Goal: Task Accomplishment & Management: Manage account settings

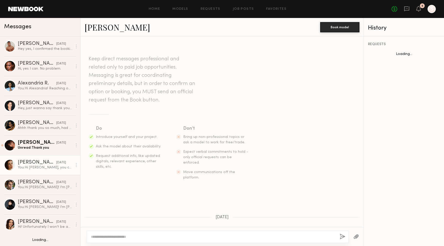
scroll to position [371, 0]
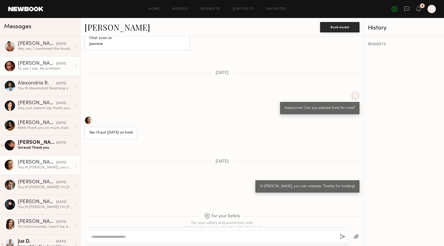
click at [32, 69] on div "Hi, yes I can. No problem." at bounding box center [45, 68] width 55 height 5
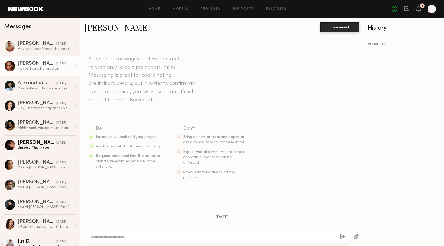
scroll to position [384, 0]
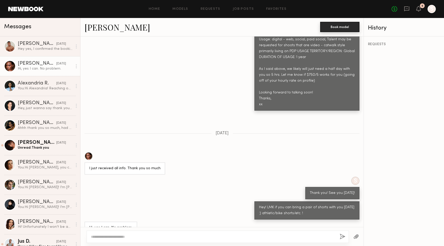
click at [345, 27] on button "Book model" at bounding box center [339, 27] width 39 height 10
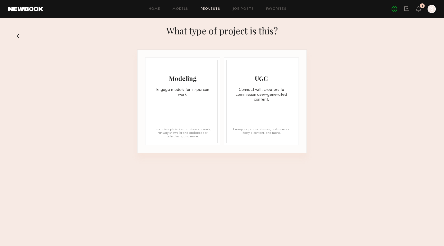
click at [30, 7] on link at bounding box center [25, 9] width 35 height 5
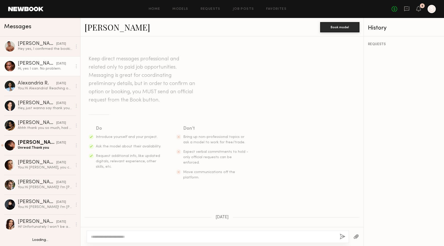
scroll to position [384, 0]
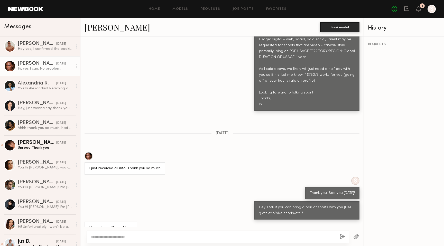
click at [26, 66] on div "Ashley B." at bounding box center [37, 63] width 39 height 5
click at [58, 64] on div "08/12/2025" at bounding box center [61, 63] width 10 height 5
click at [48, 67] on div "Hi, yes I can. No problem." at bounding box center [45, 68] width 55 height 5
click at [42, 60] on link "Ashley B. 08/12/2025 Hi, yes I can. No problem." at bounding box center [40, 66] width 80 height 20
click at [114, 32] on link "Ashley B." at bounding box center [118, 27] width 66 height 11
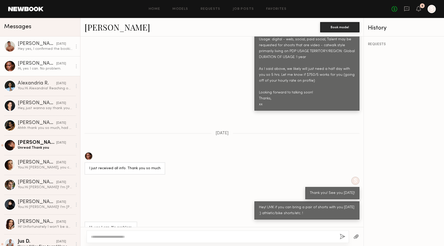
click at [29, 48] on div "Hey yes, I confirmed the booking. Looking forward to working with you all again!" at bounding box center [45, 49] width 55 height 5
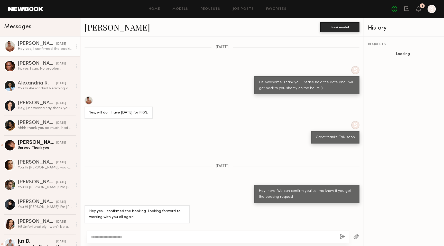
scroll to position [276, 0]
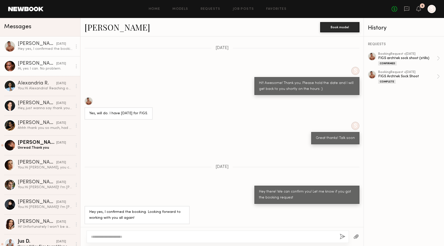
click at [46, 62] on div "Ashley B." at bounding box center [37, 63] width 39 height 5
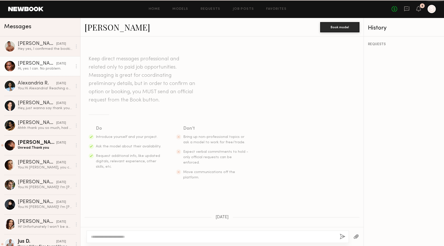
scroll to position [384, 0]
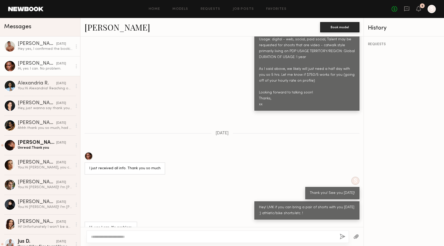
click at [51, 47] on div "Hey yes, I confirmed the booking. Looking forward to working with you all again!" at bounding box center [45, 49] width 55 height 5
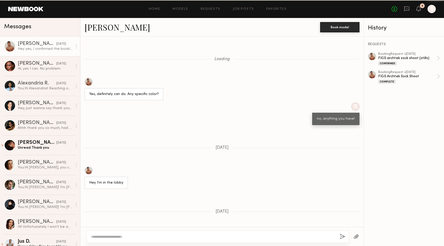
scroll to position [276, 0]
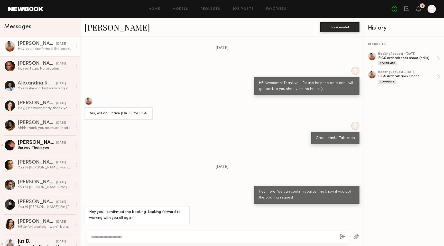
click at [98, 27] on link "Gabe F." at bounding box center [118, 27] width 66 height 11
